Goal: Task Accomplishment & Management: Manage account settings

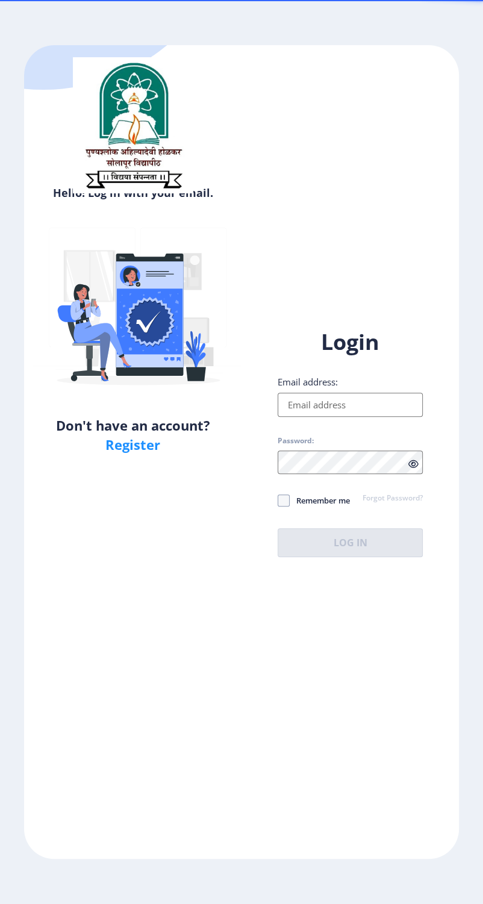
click at [293, 417] on input "Email address:" at bounding box center [350, 405] width 145 height 24
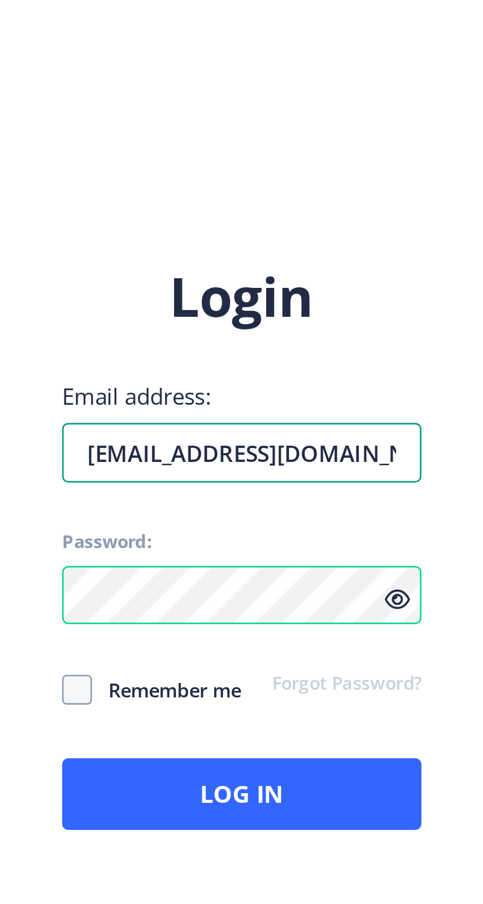
type input "[EMAIL_ADDRESS][DOMAIN_NAME]"
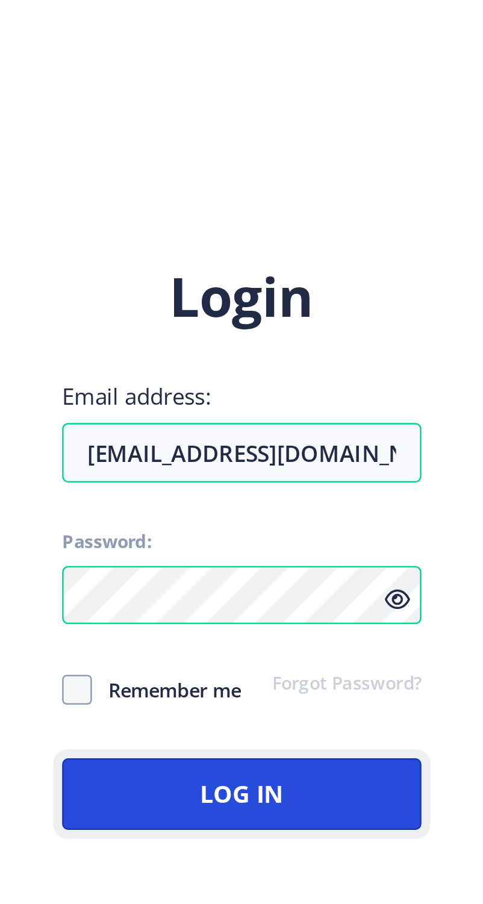
click at [423, 557] on button "Log In" at bounding box center [350, 542] width 145 height 29
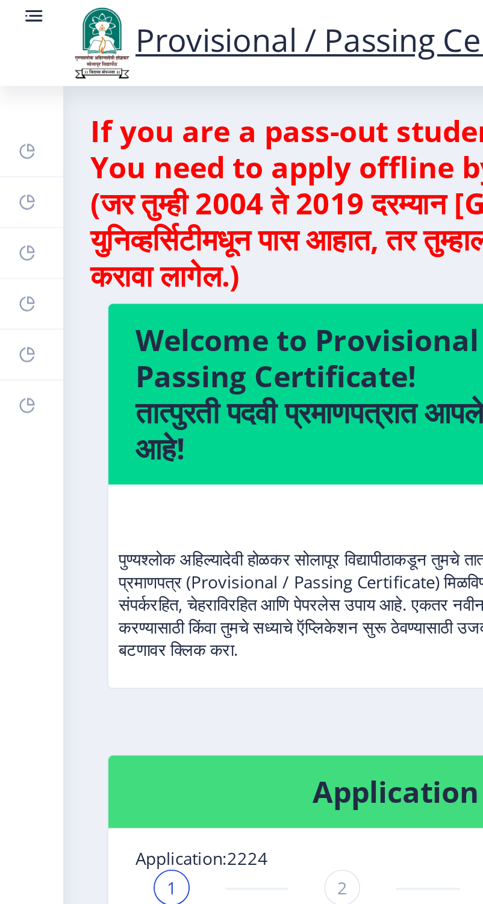
click at [18, 14] on rect at bounding box center [18, 8] width 12 height 12
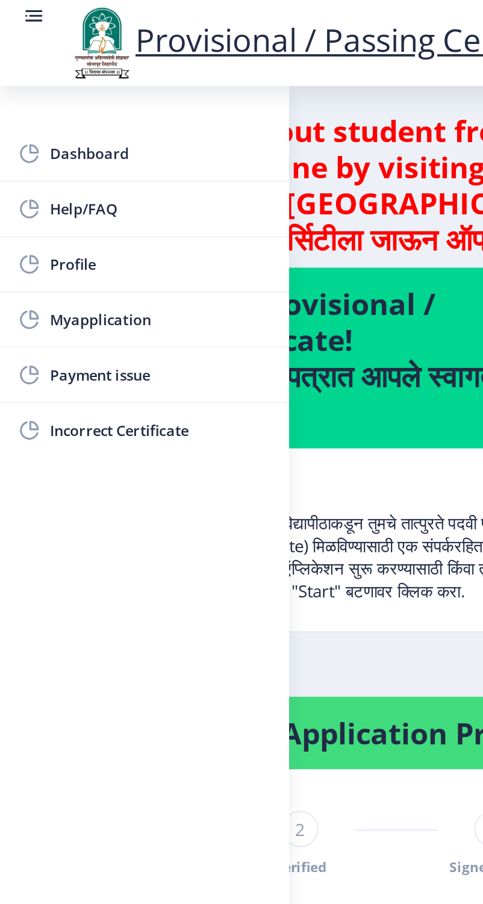
click at [27, 173] on span "Myapplication" at bounding box center [86, 170] width 118 height 14
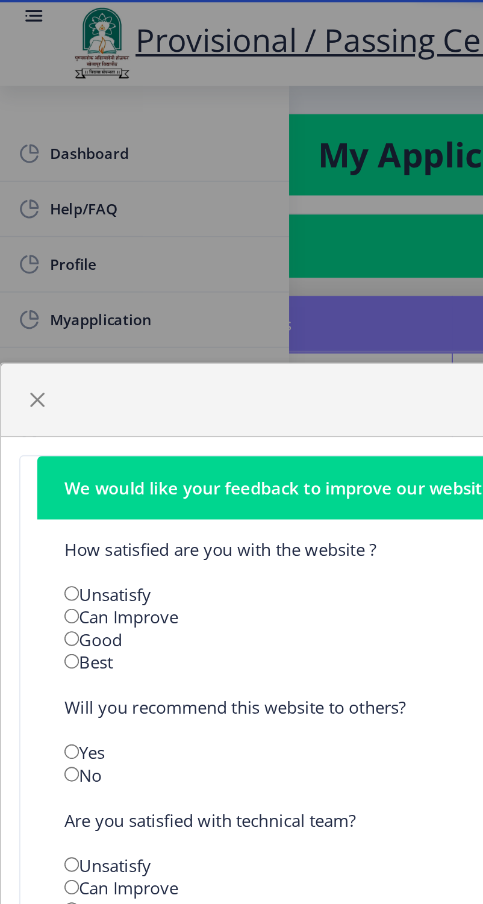
click at [17, 14] on div "We would like your feedback to improve our website How satisfied are you with t…" at bounding box center [241, 452] width 483 height 904
click at [20, 218] on span "button" at bounding box center [20, 213] width 10 height 10
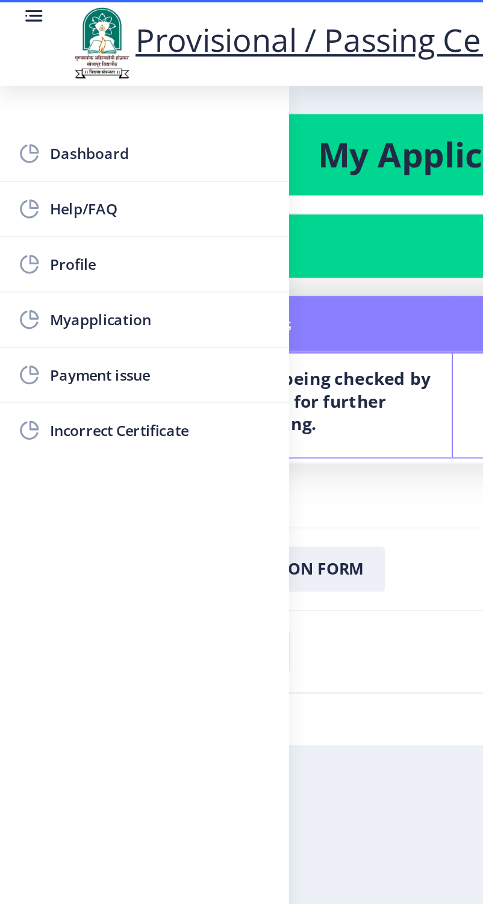
click at [16, 14] on rect at bounding box center [18, 8] width 12 height 12
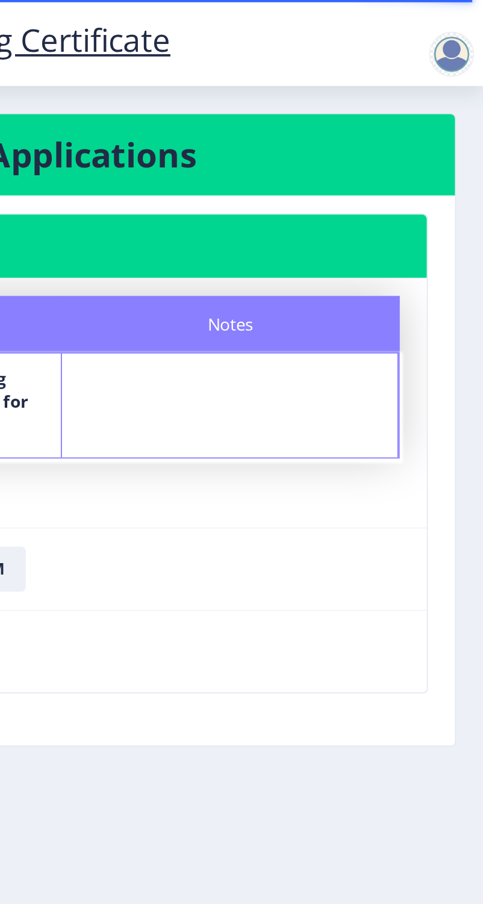
click at [475, 33] on div at bounding box center [466, 29] width 24 height 24
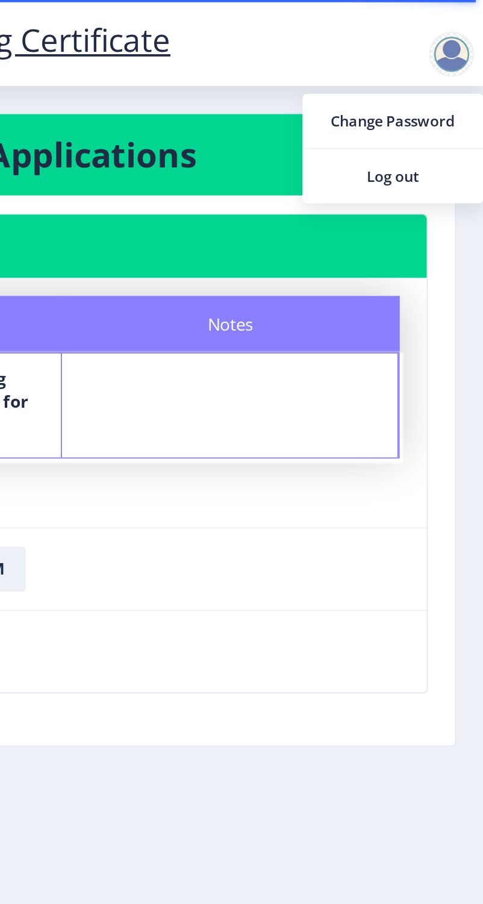
click at [420, 99] on span "Log out" at bounding box center [434, 94] width 77 height 14
